Goal: Task Accomplishment & Management: Use online tool/utility

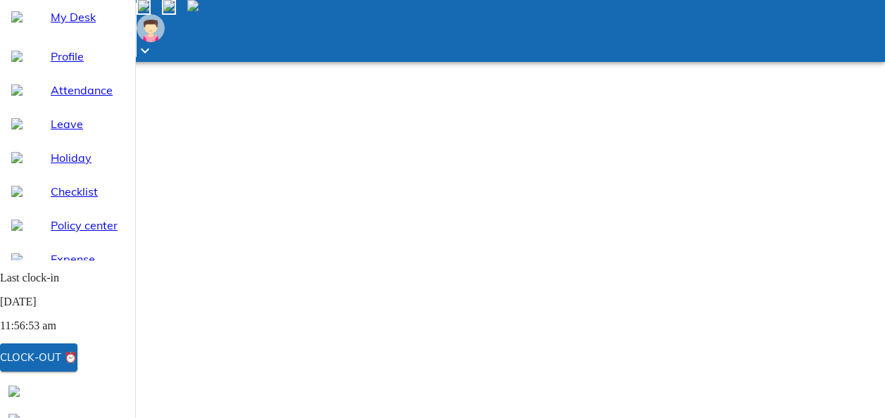
scroll to position [115, 0]
click at [77, 358] on div "Clock-out ⏰" at bounding box center [38, 358] width 77 height 18
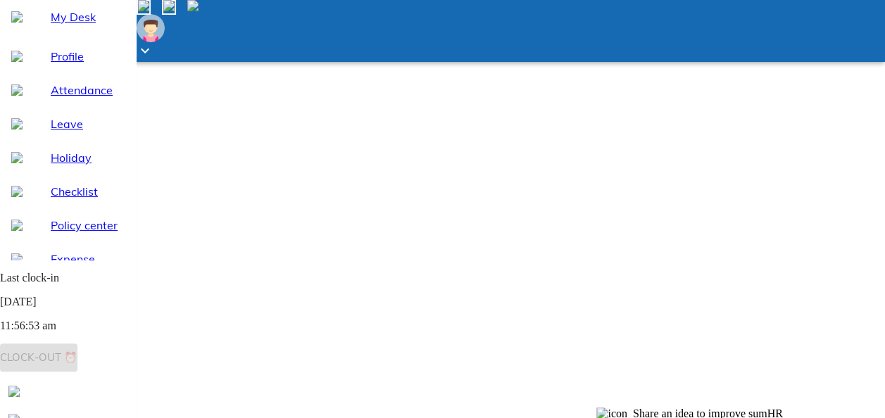
click at [125, 363] on span "Last clock-in [DATE] 11:56:53 am Clock-out ⏰" at bounding box center [67, 317] width 135 height 91
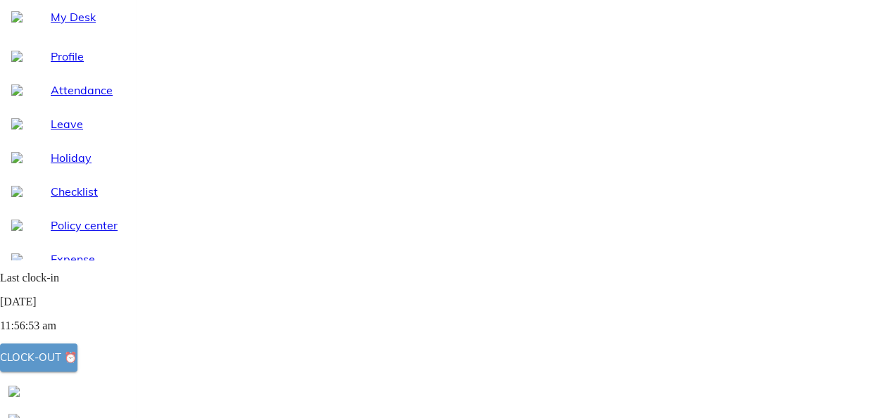
click at [77, 365] on div "Clock-out ⏰" at bounding box center [38, 358] width 77 height 18
